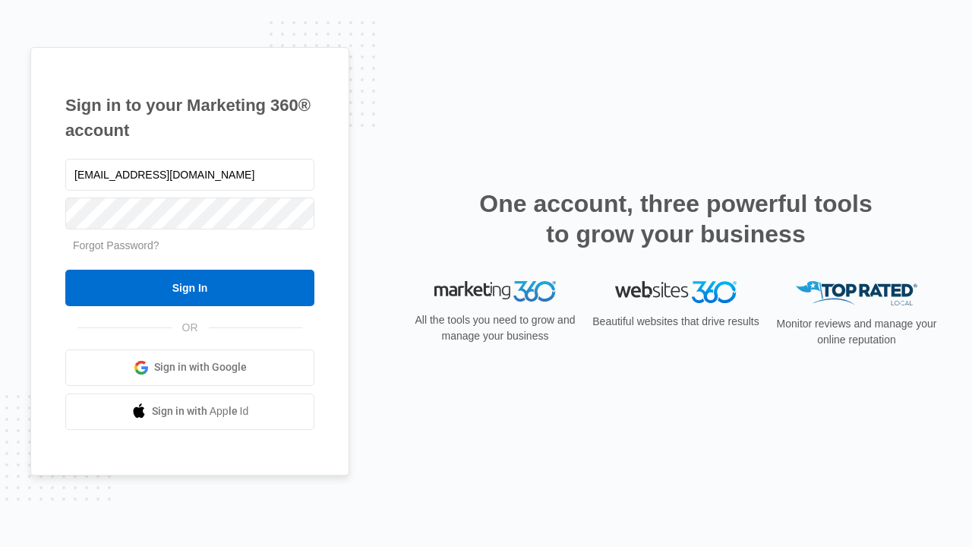
type input "[EMAIL_ADDRESS][DOMAIN_NAME]"
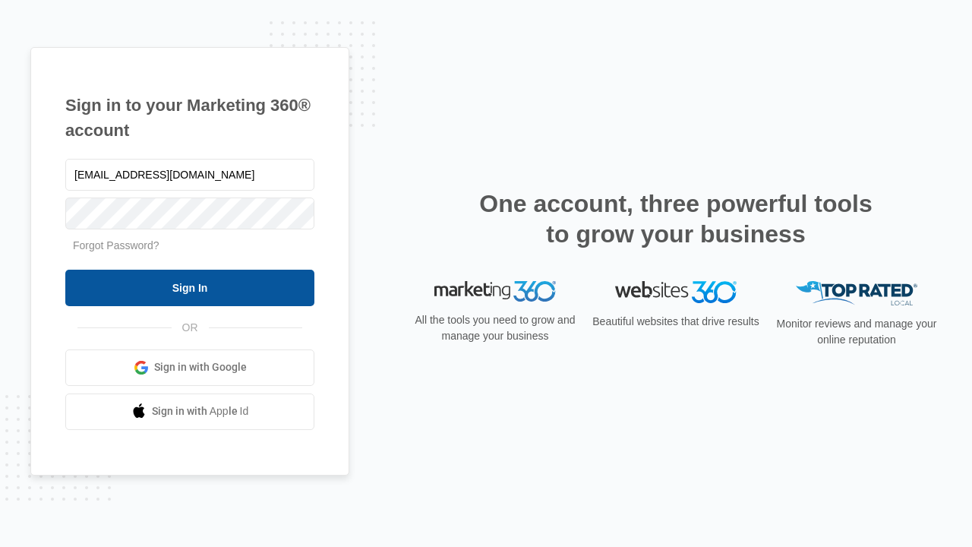
click at [190, 287] on input "Sign In" at bounding box center [189, 288] width 249 height 36
